Goal: Information Seeking & Learning: Learn about a topic

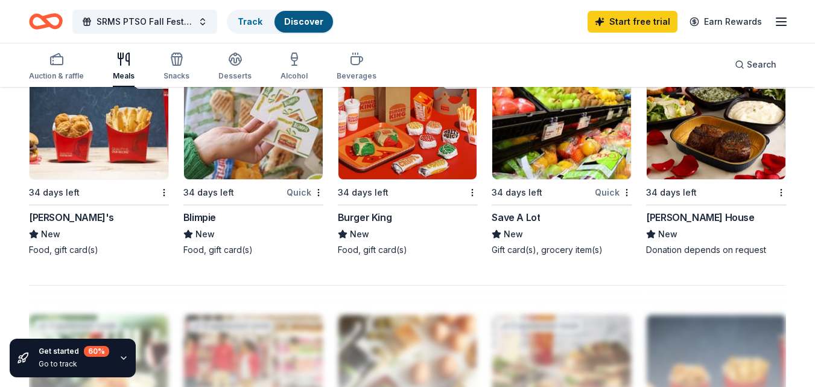
scroll to position [664, 0]
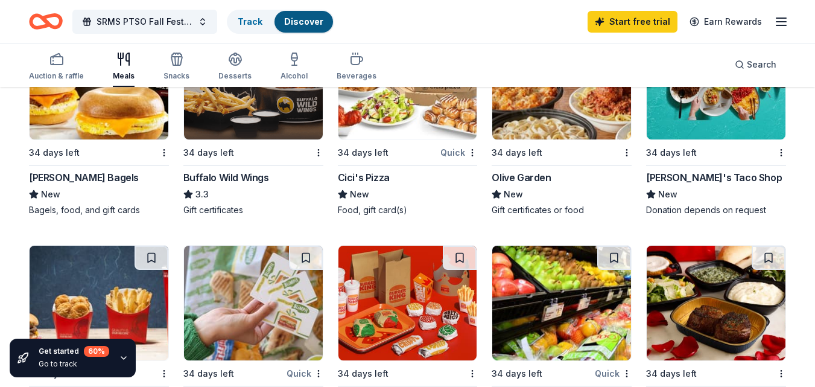
drag, startPoint x: 173, startPoint y: 61, endPoint x: 0, endPoint y: 143, distance: 191.0
click at [173, 61] on icon "button" at bounding box center [176, 59] width 14 height 14
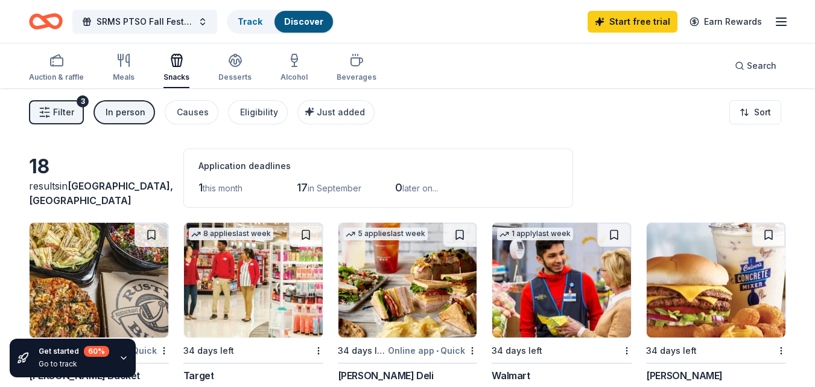
click at [130, 112] on div "In person" at bounding box center [126, 112] width 40 height 14
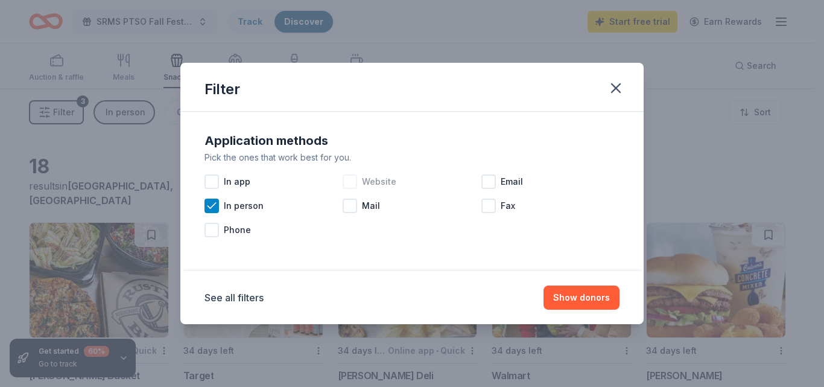
click at [349, 183] on div at bounding box center [350, 181] width 14 height 14
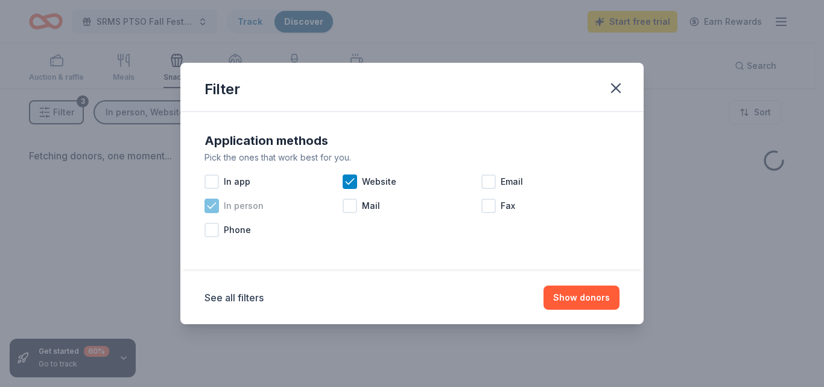
click at [209, 206] on icon at bounding box center [212, 206] width 12 height 12
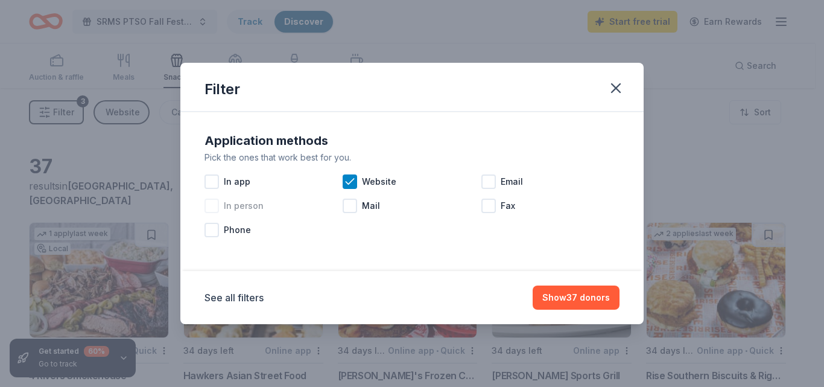
click at [0, 220] on div "Filter Application methods Pick the ones that work best for you. In app Website…" at bounding box center [412, 193] width 824 height 387
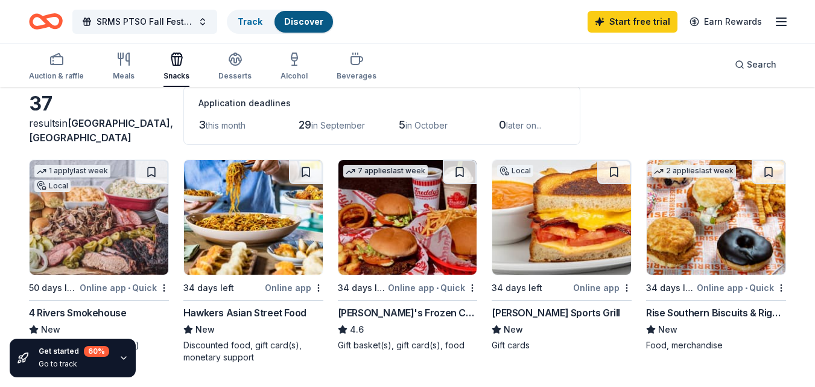
scroll to position [60, 0]
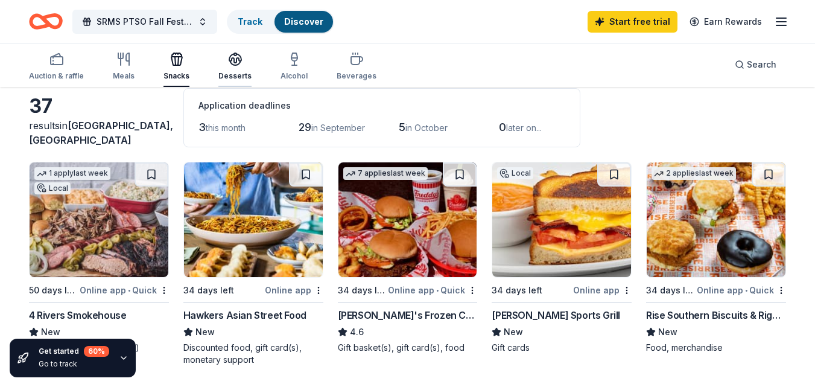
click at [227, 72] on div "Desserts" at bounding box center [234, 76] width 33 height 10
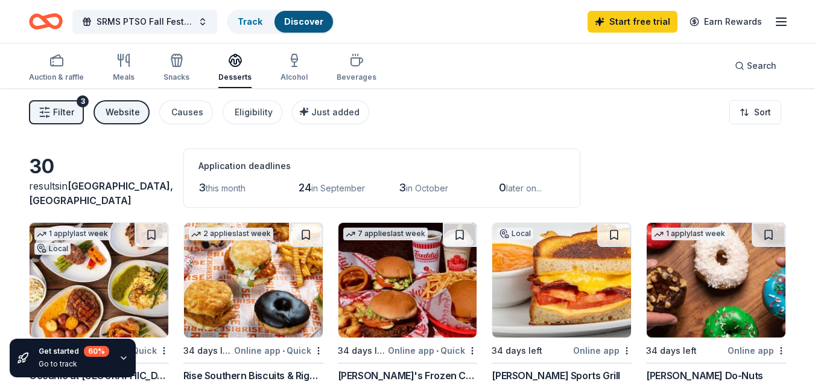
click at [138, 110] on button "Website" at bounding box center [121, 112] width 56 height 24
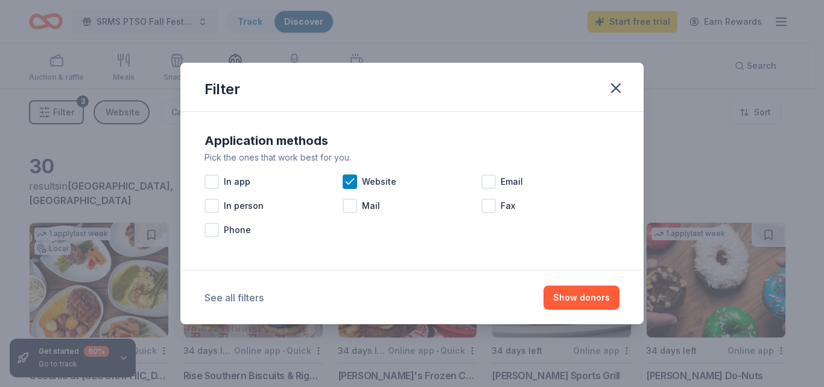
click at [255, 302] on button "See all filters" at bounding box center [233, 297] width 59 height 14
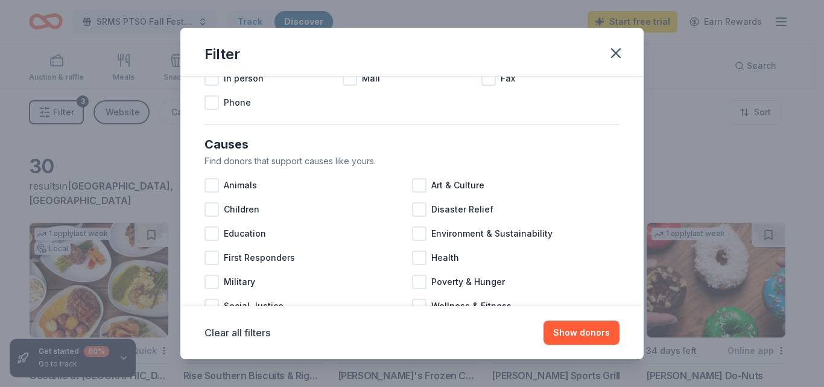
scroll to position [121, 0]
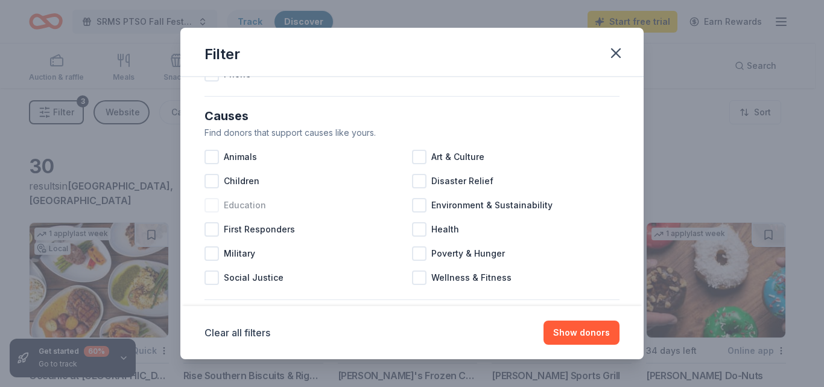
click at [214, 203] on div at bounding box center [211, 205] width 14 height 14
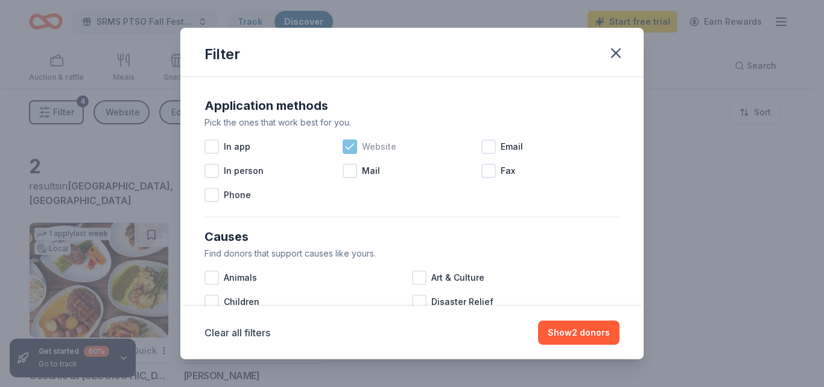
click at [347, 147] on icon at bounding box center [350, 147] width 12 height 12
click at [0, 183] on div "Filter Application methods Pick the ones that work best for you. In app Website…" at bounding box center [412, 193] width 824 height 387
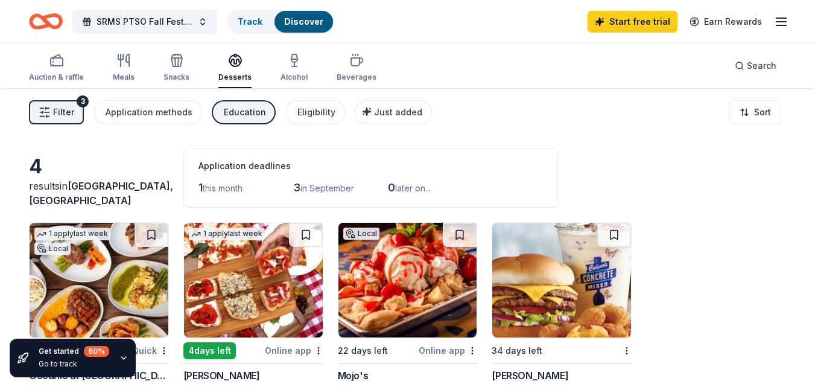
click at [62, 118] on span "Filter" at bounding box center [63, 112] width 21 height 14
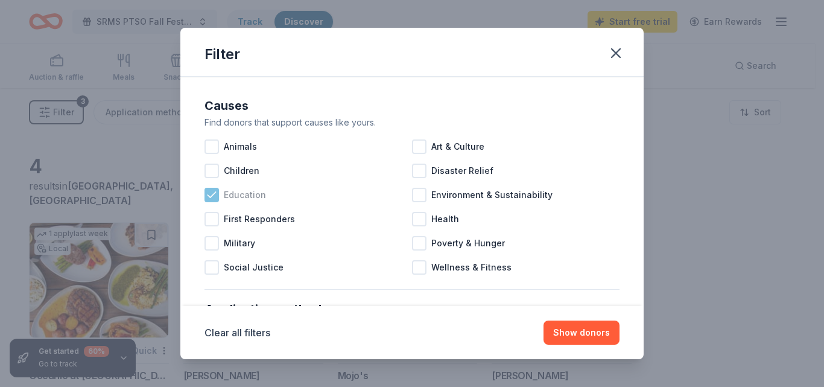
click at [209, 200] on icon at bounding box center [212, 195] width 12 height 12
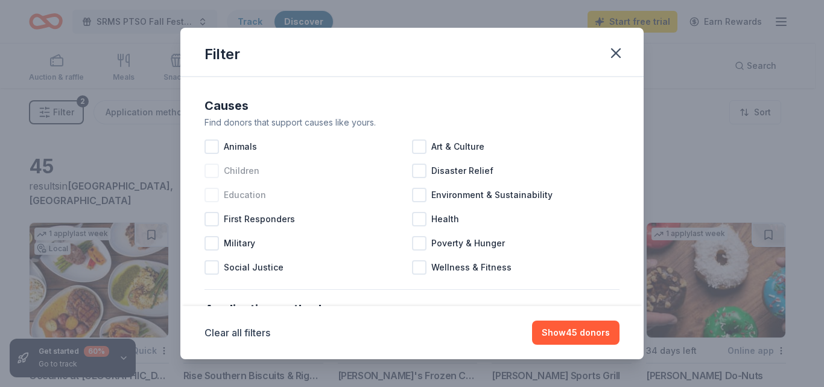
click at [211, 175] on div at bounding box center [211, 170] width 14 height 14
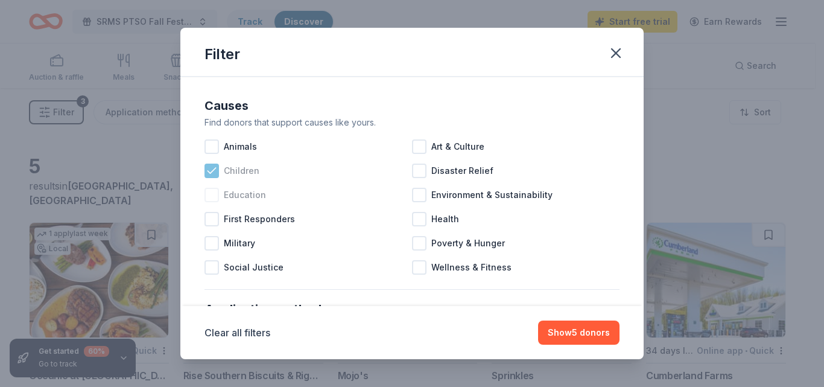
click at [211, 175] on icon at bounding box center [212, 171] width 12 height 12
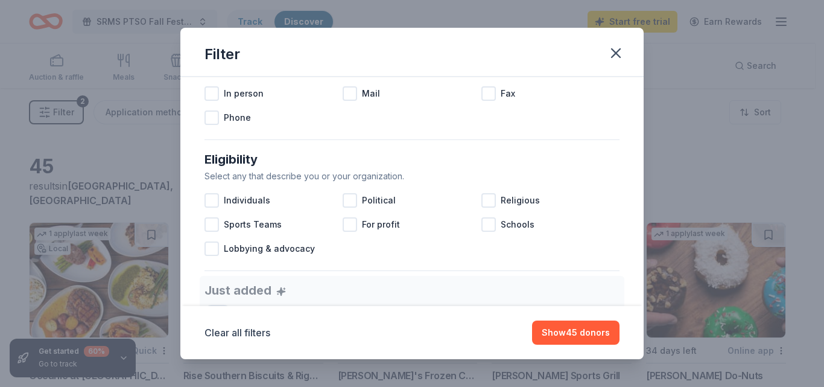
scroll to position [302, 0]
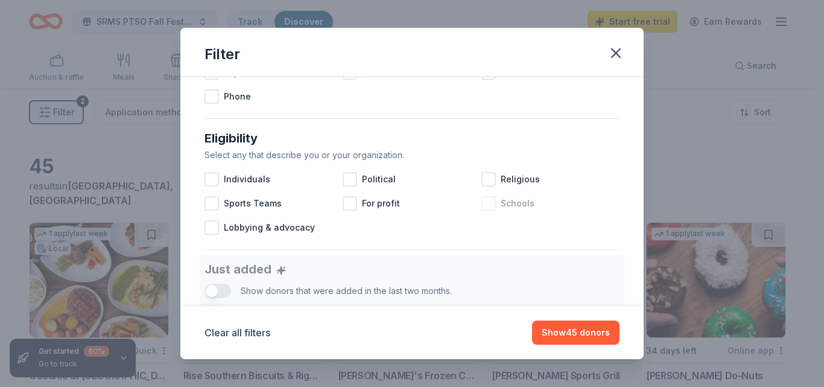
click at [486, 206] on div at bounding box center [488, 203] width 14 height 14
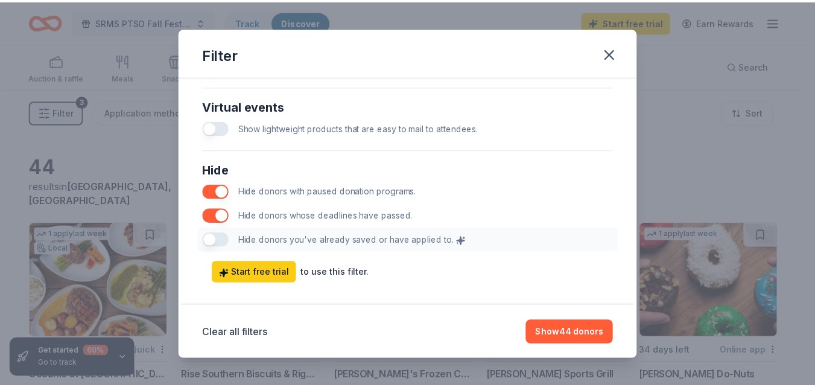
scroll to position [648, 0]
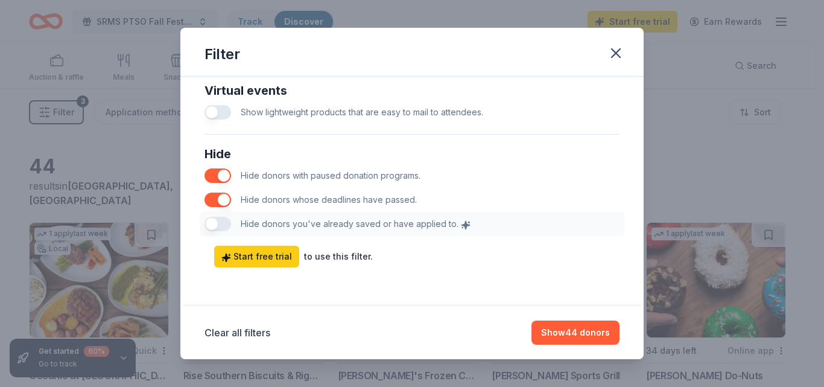
click at [221, 177] on button "button" at bounding box center [217, 175] width 27 height 14
click at [212, 174] on button "button" at bounding box center [217, 175] width 27 height 14
click at [583, 332] on button "Show 44 donors" at bounding box center [575, 332] width 88 height 24
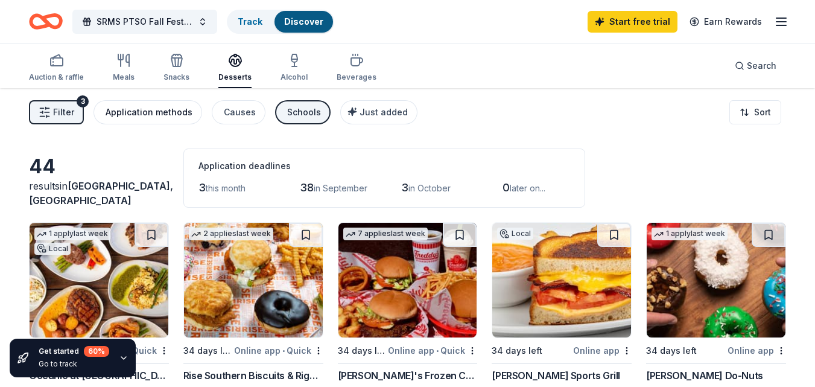
click at [145, 104] on button "Application methods" at bounding box center [147, 112] width 109 height 24
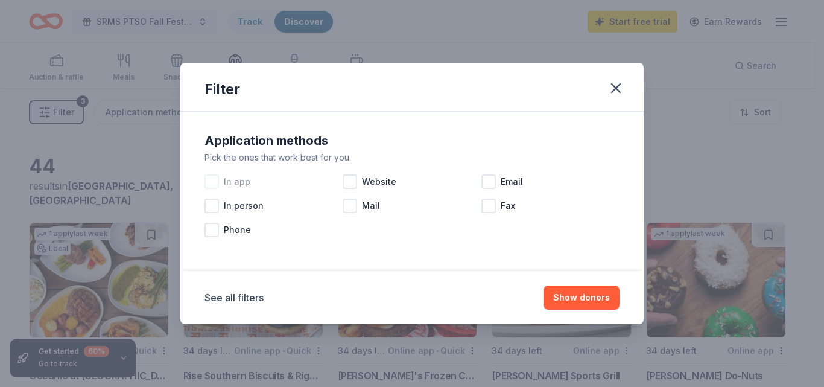
click at [209, 183] on div at bounding box center [211, 181] width 14 height 14
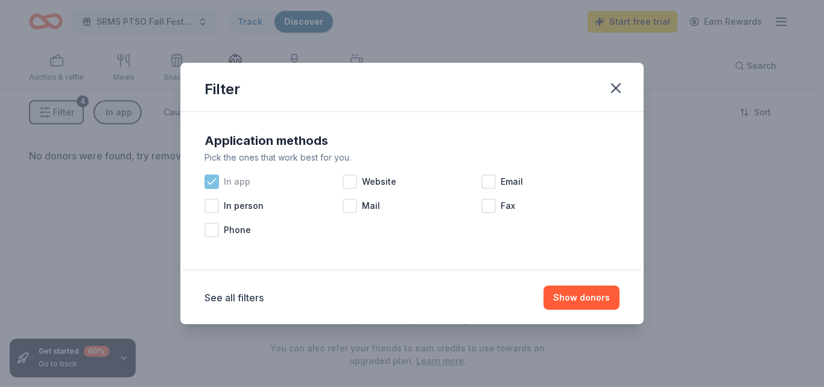
click at [216, 183] on icon at bounding box center [212, 182] width 12 height 12
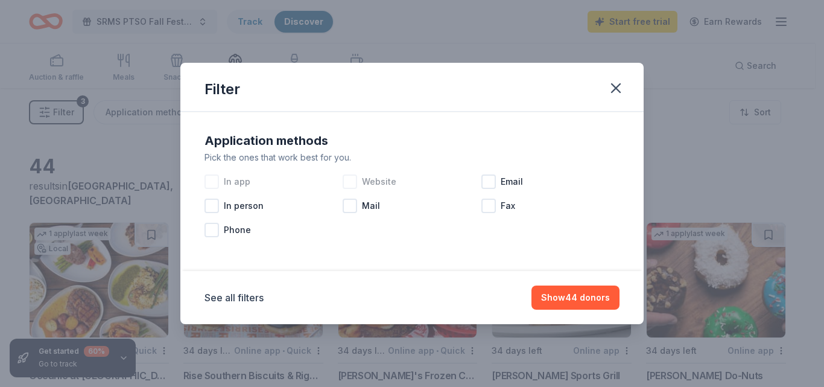
click at [351, 180] on div at bounding box center [350, 181] width 14 height 14
click at [578, 291] on button "Show 30 donors" at bounding box center [575, 297] width 87 height 24
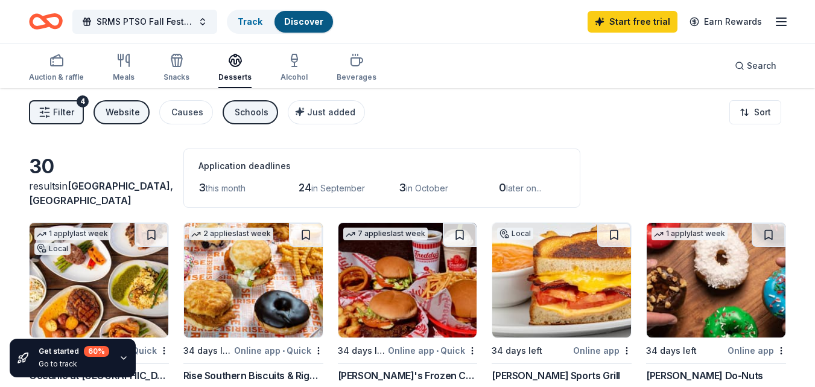
click at [59, 108] on span "Filter" at bounding box center [63, 112] width 21 height 14
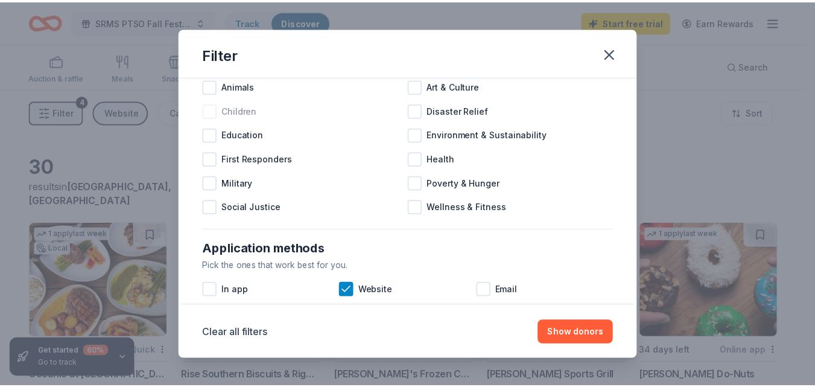
scroll to position [121, 0]
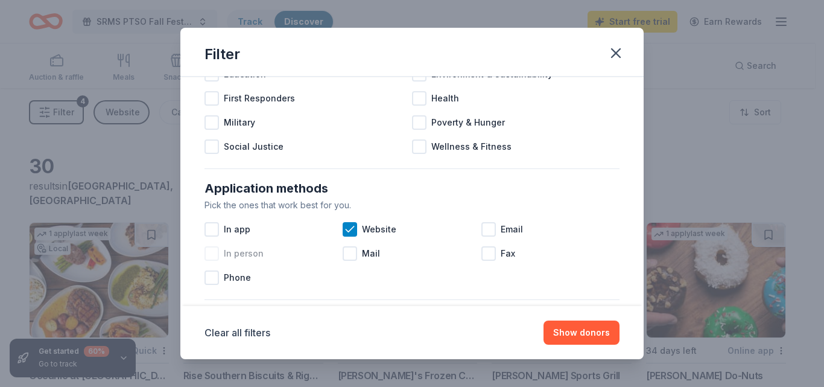
click at [210, 258] on div at bounding box center [211, 253] width 14 height 14
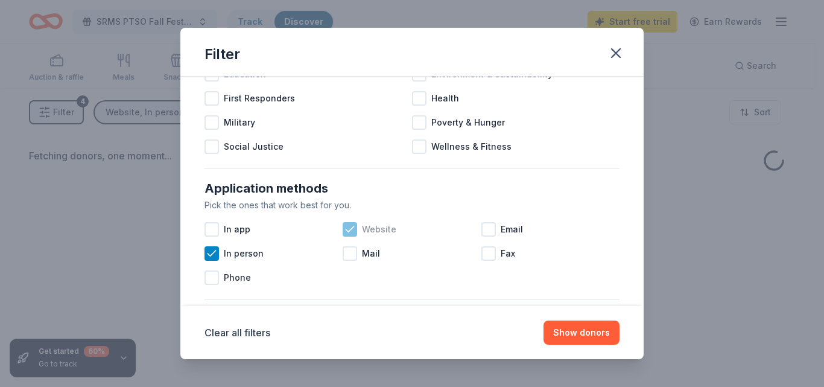
click at [344, 233] on icon at bounding box center [350, 229] width 12 height 12
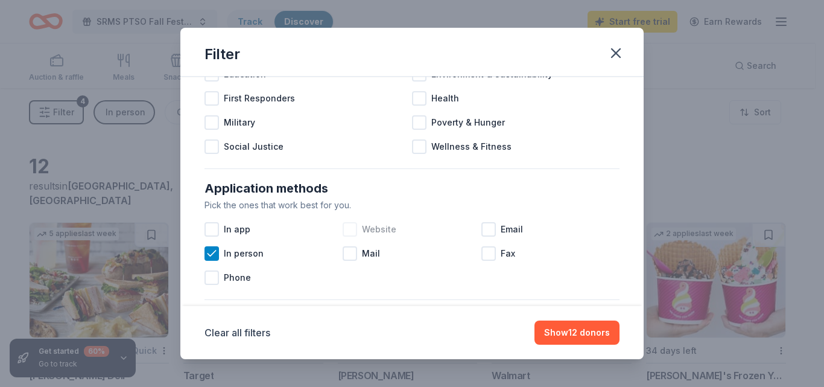
click at [0, 185] on div "Filter Causes Find donors that support causes like yours. Animals Art & Culture…" at bounding box center [412, 193] width 824 height 387
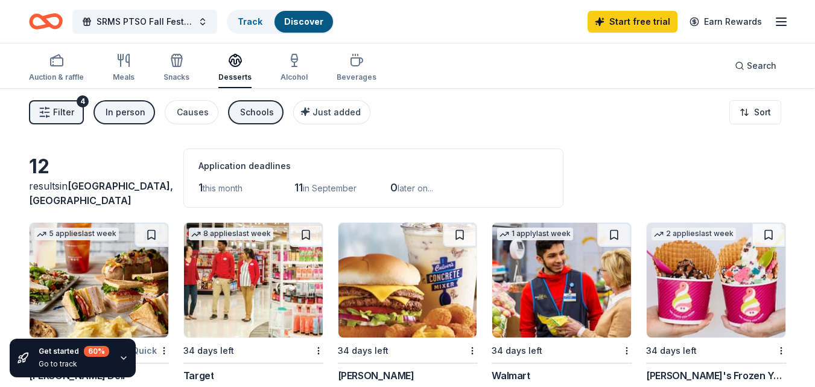
click at [135, 98] on div "Filter 4 In person Causes Schools Just added Sort" at bounding box center [407, 112] width 815 height 48
click at [134, 110] on div "In person" at bounding box center [126, 112] width 40 height 14
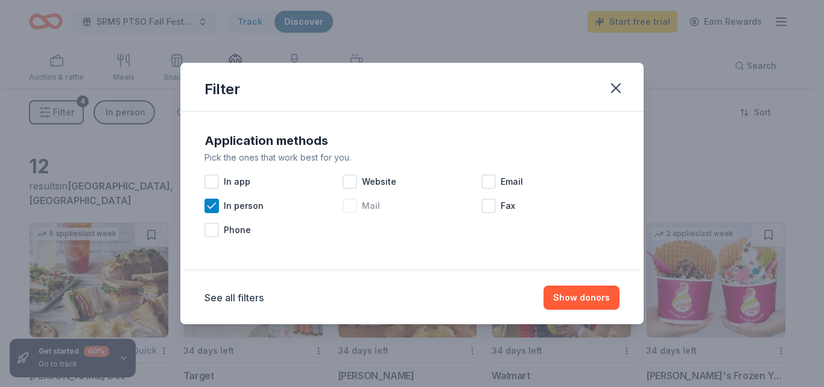
click at [349, 207] on div at bounding box center [350, 205] width 14 height 14
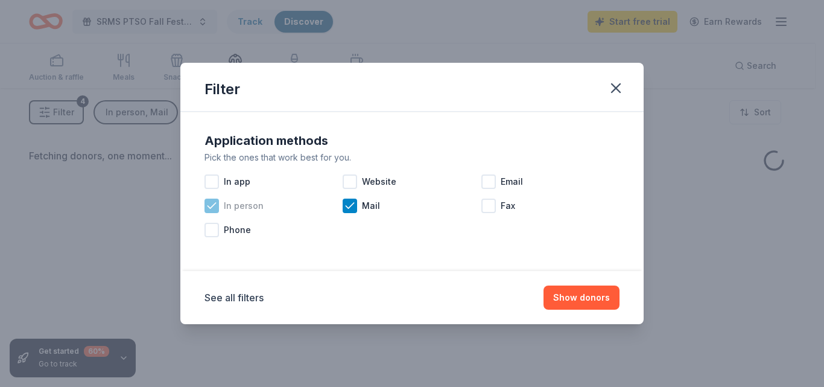
click at [214, 206] on icon at bounding box center [212, 206] width 12 height 12
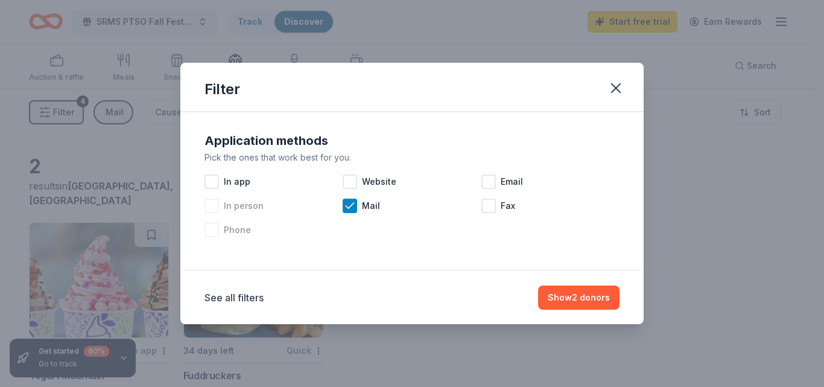
click at [212, 234] on div at bounding box center [211, 230] width 14 height 14
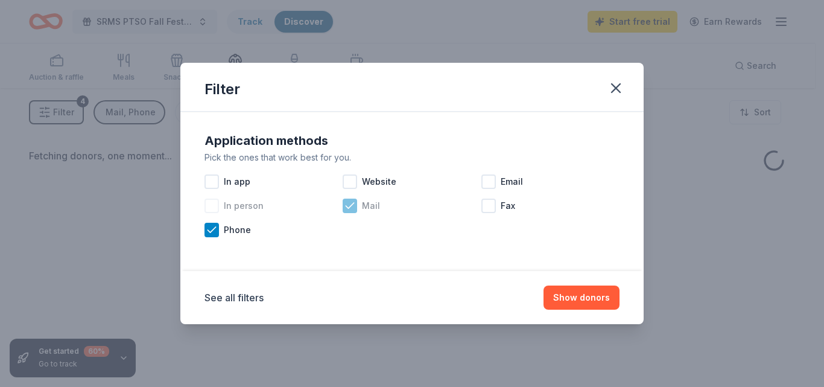
click at [350, 208] on icon at bounding box center [350, 206] width 12 height 12
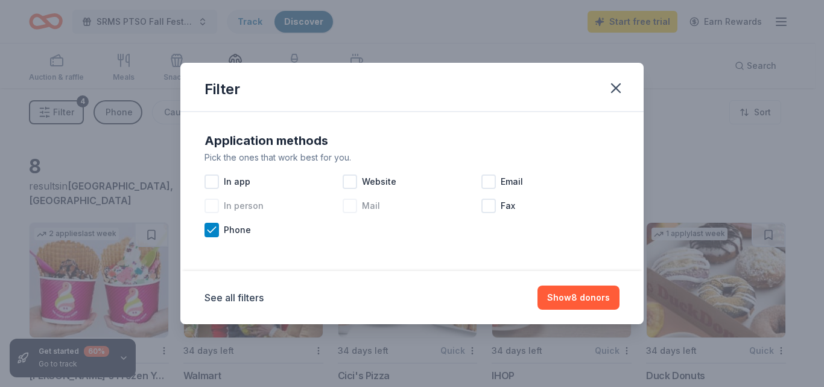
click at [0, 218] on div "Filter Application methods Pick the ones that work best for you. In app Website…" at bounding box center [412, 193] width 824 height 387
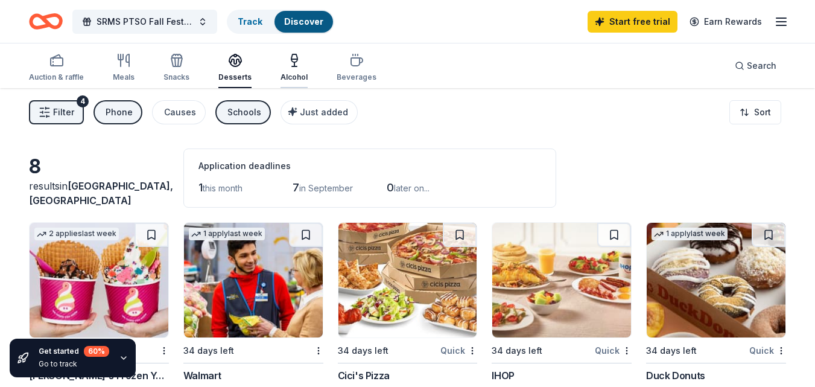
click at [297, 63] on div "button" at bounding box center [293, 60] width 27 height 14
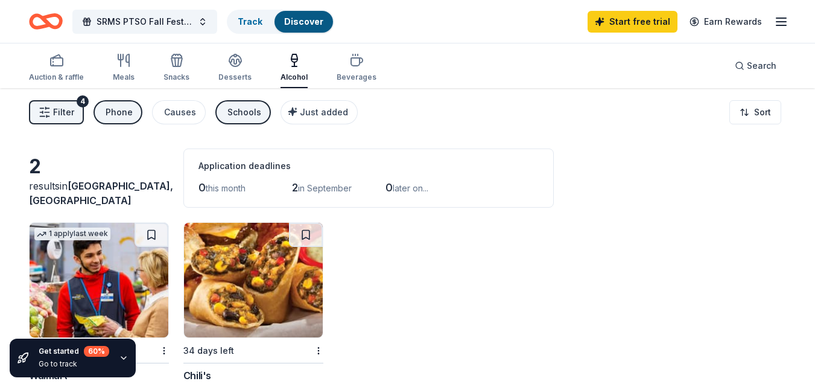
click at [121, 104] on button "Phone" at bounding box center [117, 112] width 49 height 24
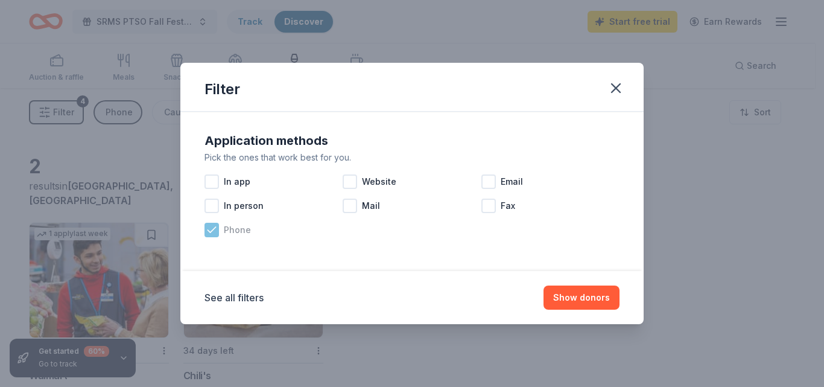
click at [211, 229] on icon at bounding box center [212, 230] width 12 height 12
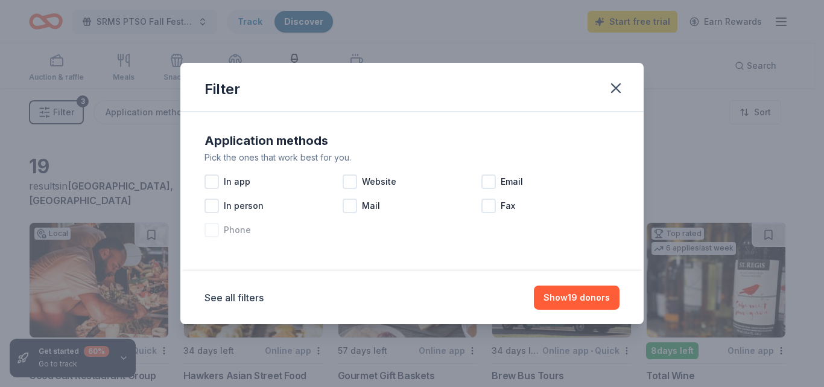
click at [0, 169] on div "Filter Application methods Pick the ones that work best for you. In app Website…" at bounding box center [412, 193] width 824 height 387
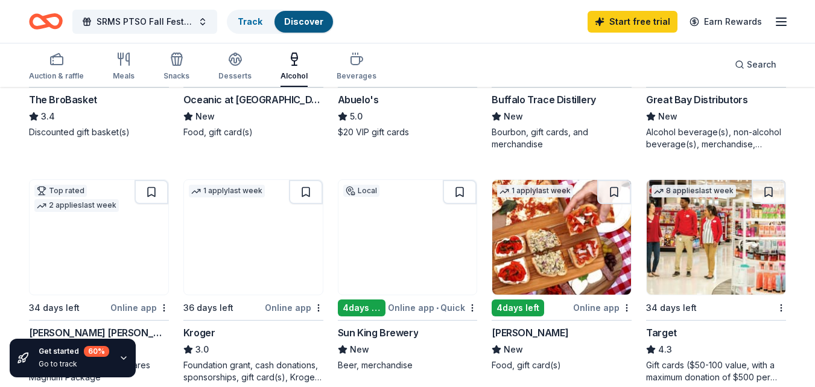
scroll to position [422, 0]
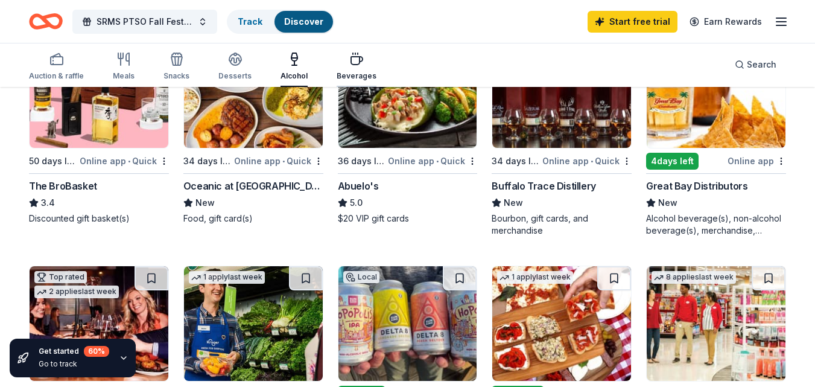
click at [356, 52] on icon "button" at bounding box center [356, 59] width 14 height 14
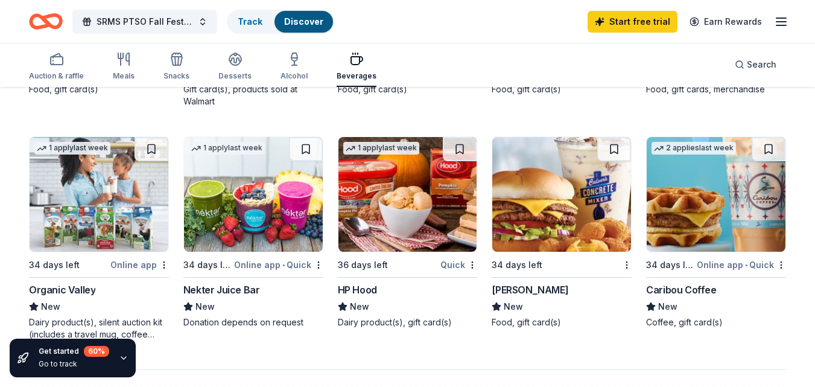
scroll to position [844, 0]
